Goal: Check status: Check status

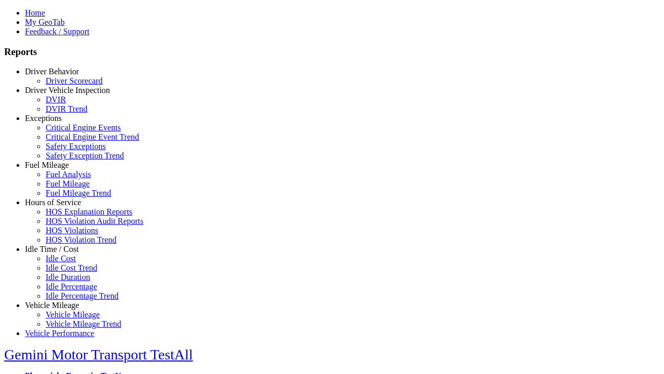
click at [60, 253] on link "Idle Time / Cost" at bounding box center [52, 248] width 54 height 9
click at [67, 291] on link "Idle Percentage Trend" at bounding box center [82, 295] width 73 height 9
type input "*********"
type input "**********"
